Goal: Task Accomplishment & Management: Manage account settings

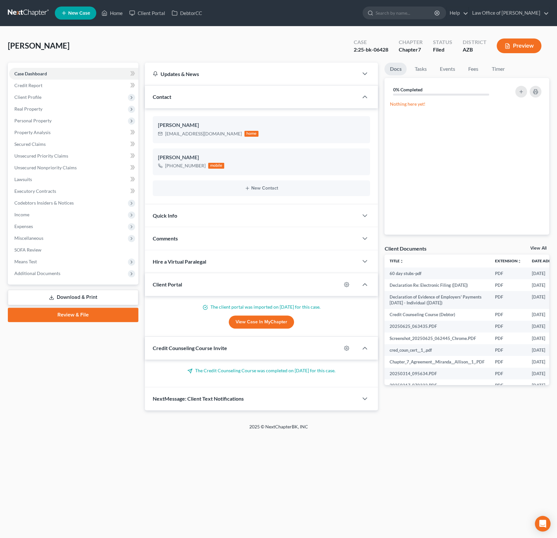
click at [129, 37] on div "[PERSON_NAME] Upgraded Case 2:25-bk-06428 Chapter Chapter 7 Status Filed Distri…" at bounding box center [278, 48] width 541 height 28
click at [112, 16] on link "Home" at bounding box center [112, 13] width 28 height 12
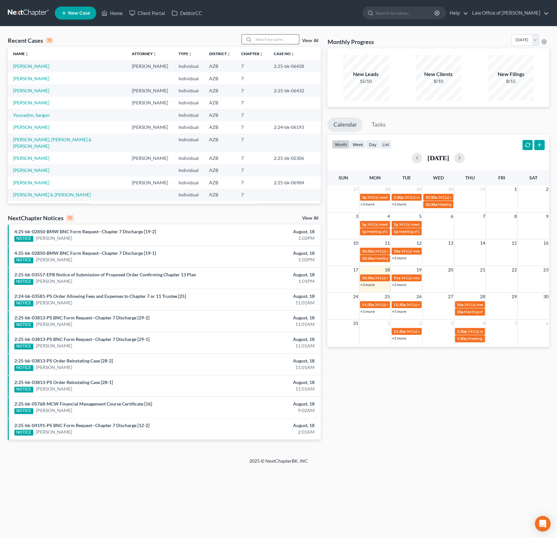
click at [272, 40] on input "search" at bounding box center [276, 39] width 46 height 9
type input "[PERSON_NAME]"
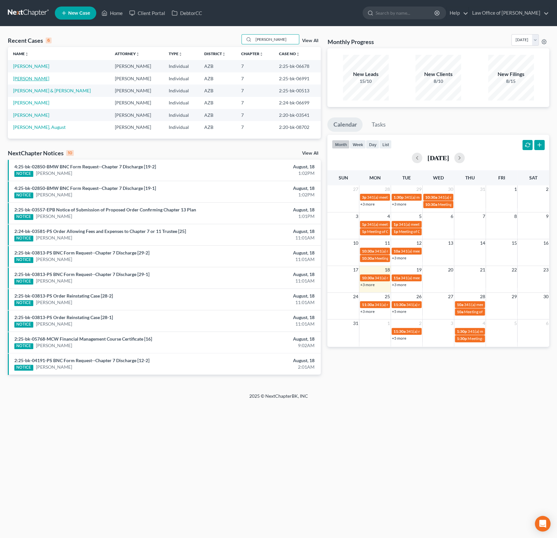
click at [36, 79] on link "[PERSON_NAME]" at bounding box center [31, 79] width 36 height 6
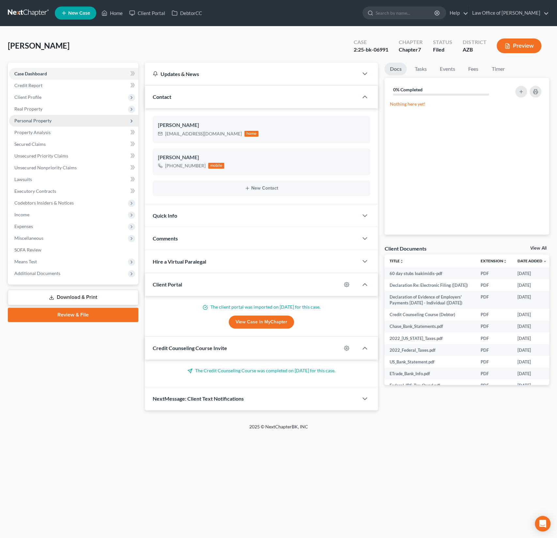
click at [40, 121] on span "Personal Property" at bounding box center [32, 121] width 37 height 6
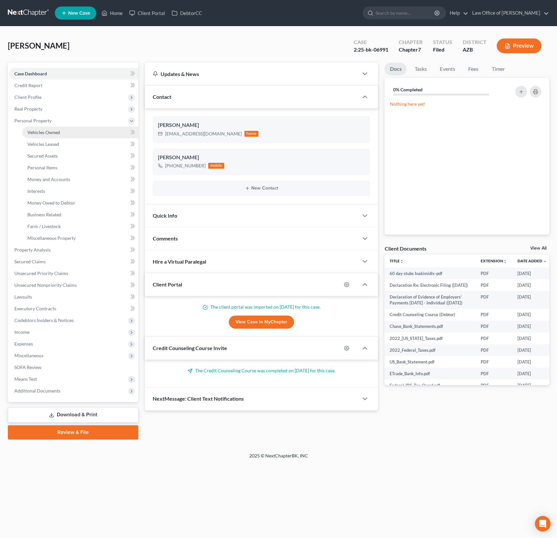
click at [53, 135] on link "Vehicles Owned" at bounding box center [80, 133] width 116 height 12
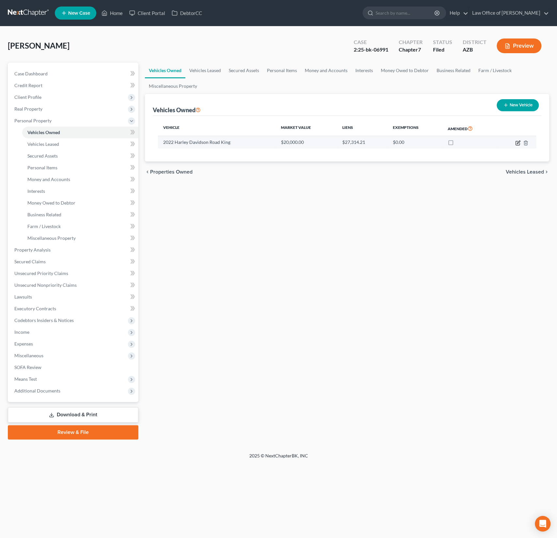
click at [519, 142] on icon "button" at bounding box center [517, 143] width 4 height 4
select select "0"
select select "4"
select select "1"
select select "0"
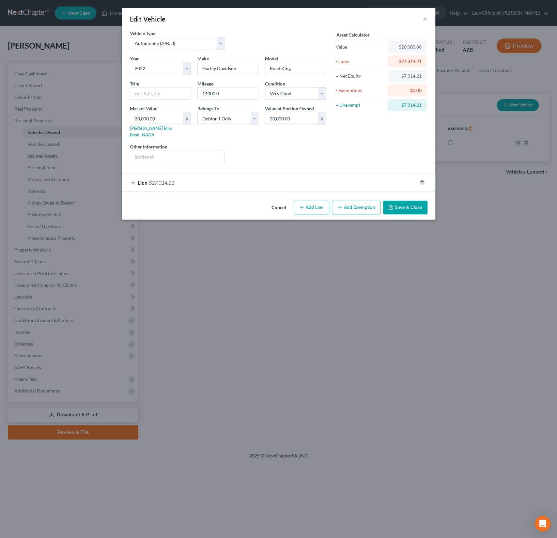
click at [295, 174] on div "Lien $27,314.21" at bounding box center [269, 182] width 295 height 17
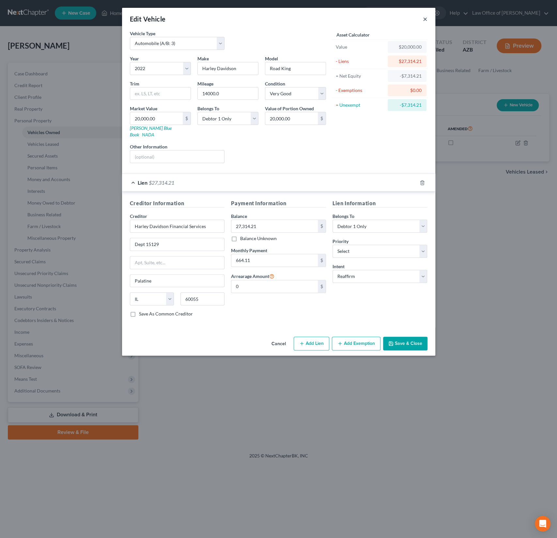
click at [426, 18] on button "×" at bounding box center [425, 19] width 5 height 8
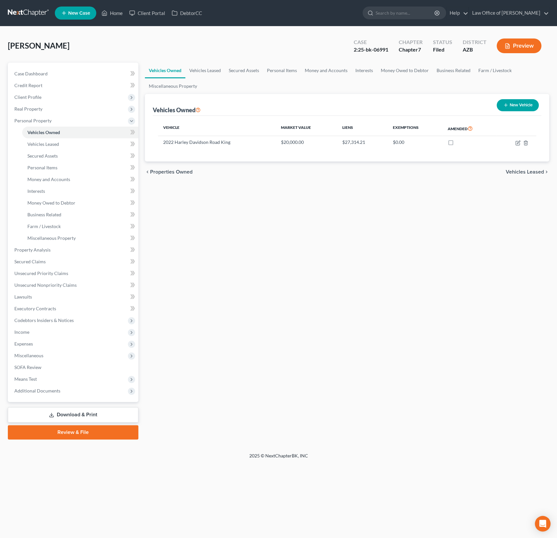
click at [112, 57] on div "[PERSON_NAME] Upgraded Case 2:25-bk-06991 Chapter Chapter 7 Status Filed Distri…" at bounding box center [278, 48] width 541 height 28
click at [114, 16] on link "Home" at bounding box center [112, 13] width 28 height 12
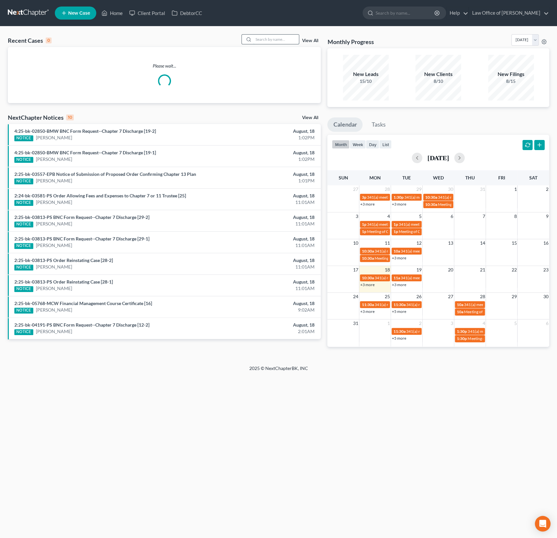
click at [279, 42] on input "search" at bounding box center [276, 39] width 46 height 9
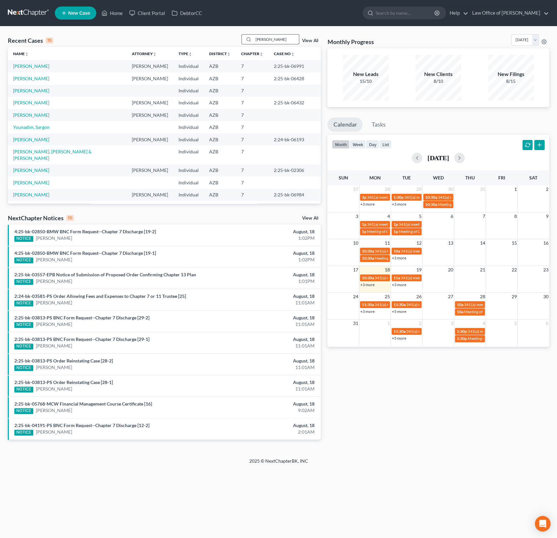
type input "[PERSON_NAME]"
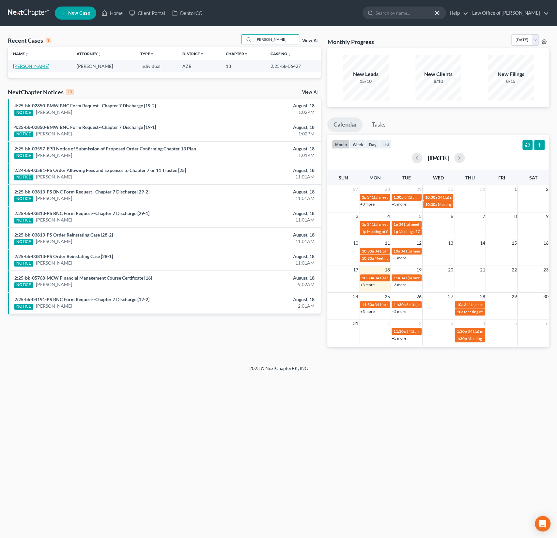
click at [27, 66] on link "[PERSON_NAME]" at bounding box center [31, 66] width 36 height 6
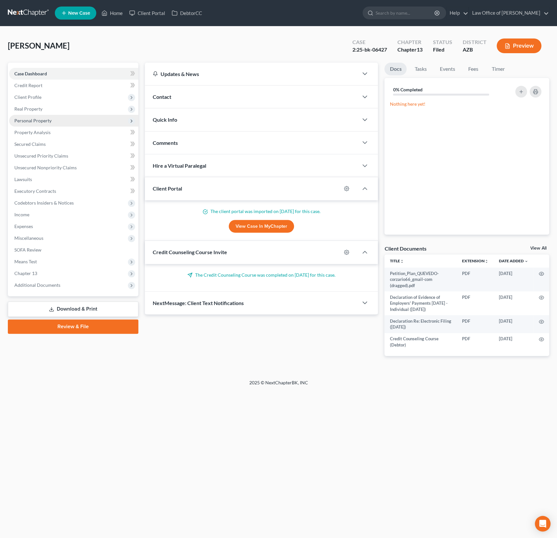
click at [36, 120] on span "Personal Property" at bounding box center [32, 121] width 37 height 6
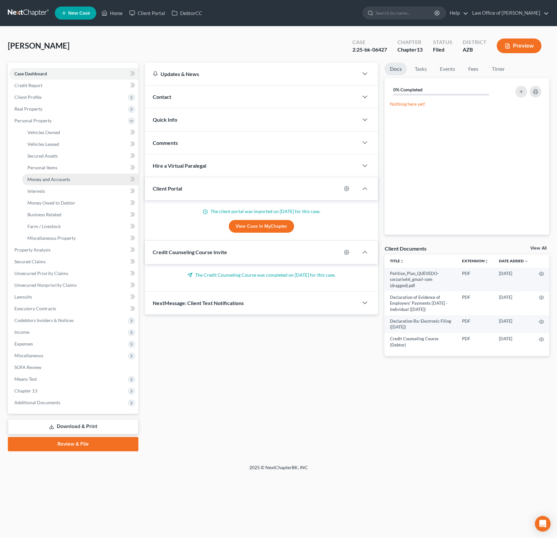
click at [53, 177] on span "Money and Accounts" at bounding box center [48, 179] width 43 height 6
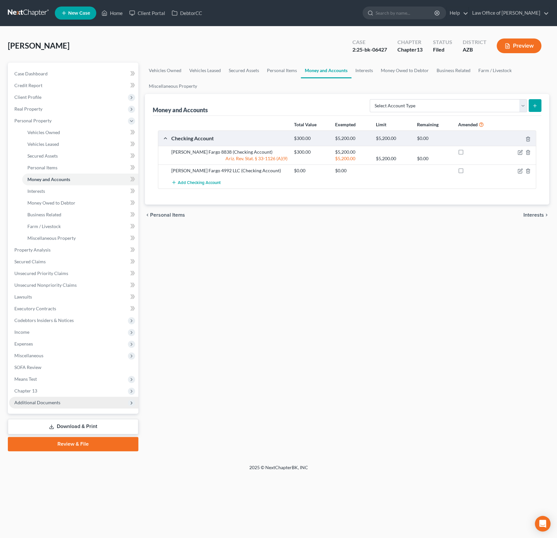
click at [49, 400] on span "Additional Documents" at bounding box center [37, 402] width 46 height 6
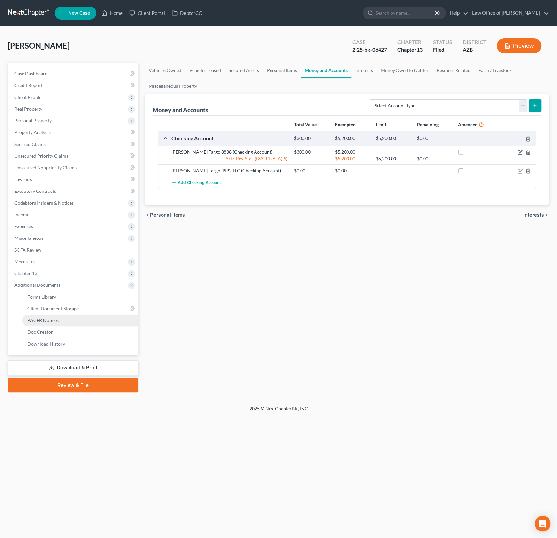
click at [44, 322] on span "PACER Notices" at bounding box center [42, 320] width 31 height 6
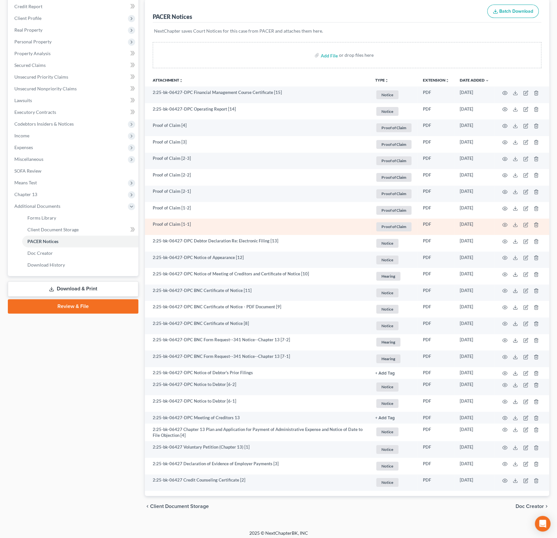
scroll to position [82, 0]
